Goal: Transaction & Acquisition: Purchase product/service

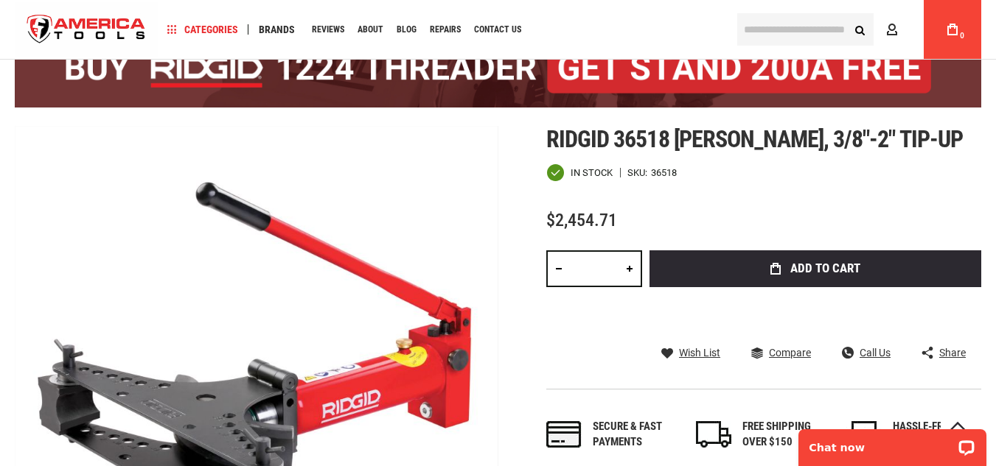
scroll to position [98, 0]
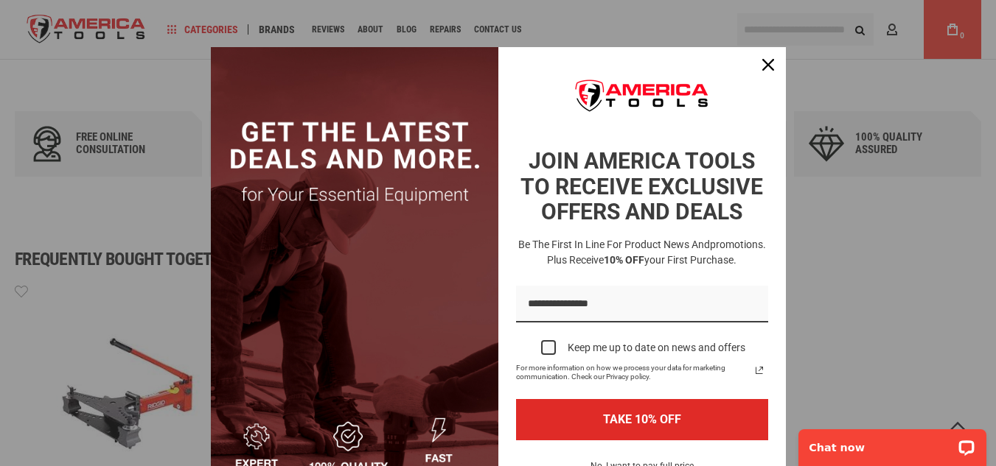
scroll to position [803, 0]
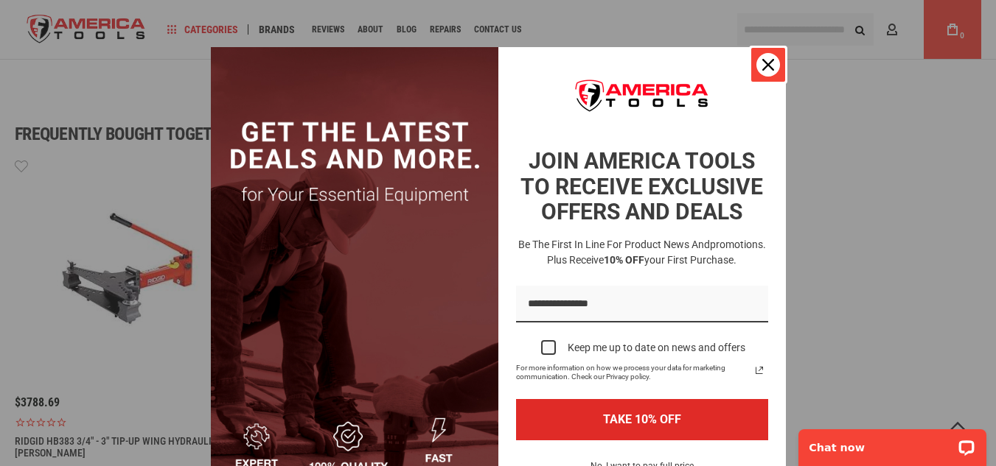
click at [764, 69] on icon "close icon" at bounding box center [768, 65] width 12 height 12
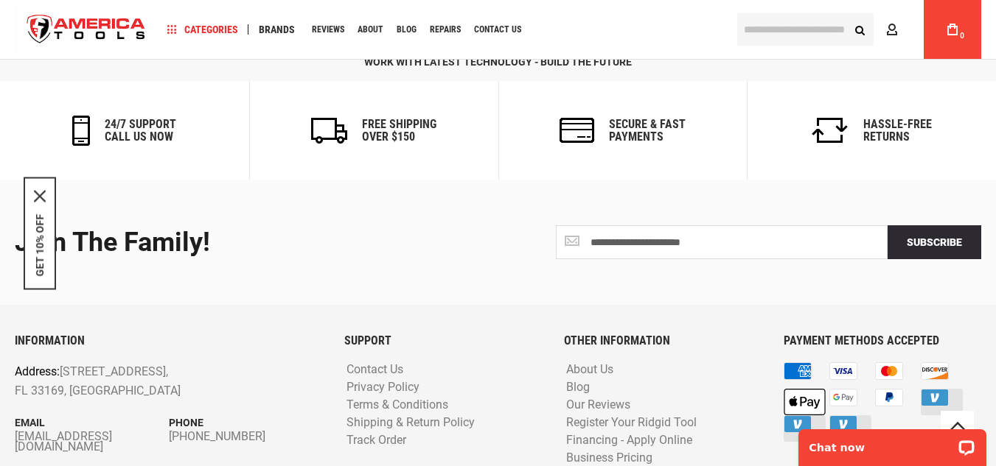
scroll to position [2200, 0]
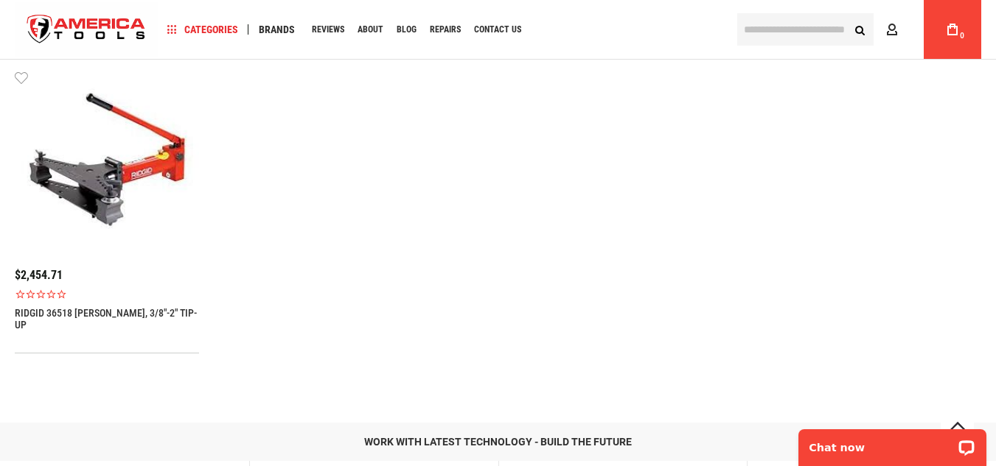
scroll to position [2333, 0]
